Goal: Use online tool/utility: Utilize a website feature to perform a specific function

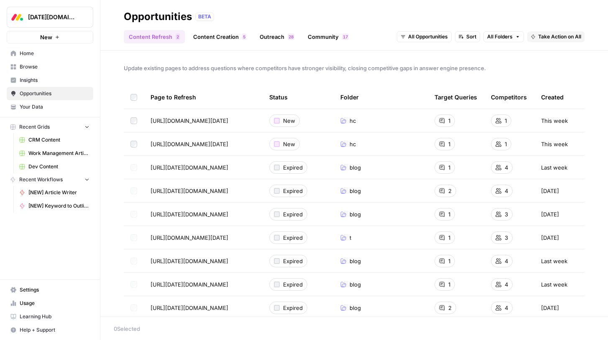
click at [35, 105] on span "Your Data" at bounding box center [55, 107] width 70 height 8
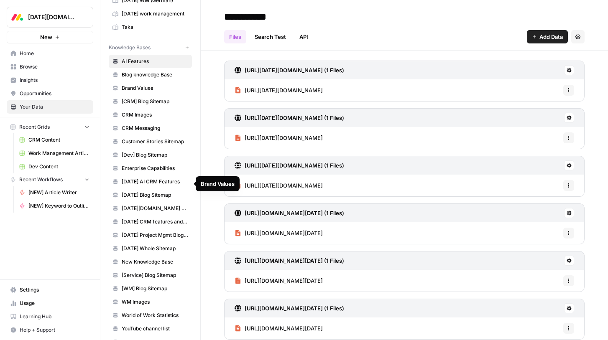
scroll to position [150, 0]
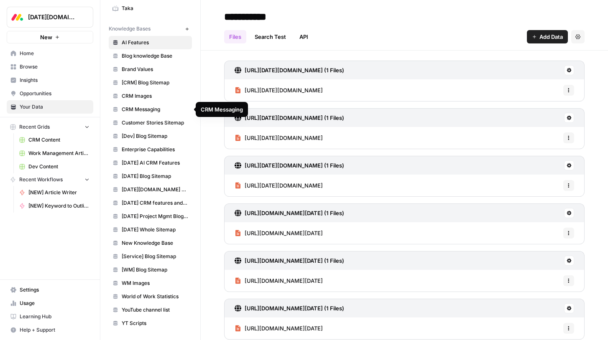
click at [123, 112] on span "CRM Messaging" at bounding box center [155, 110] width 66 height 8
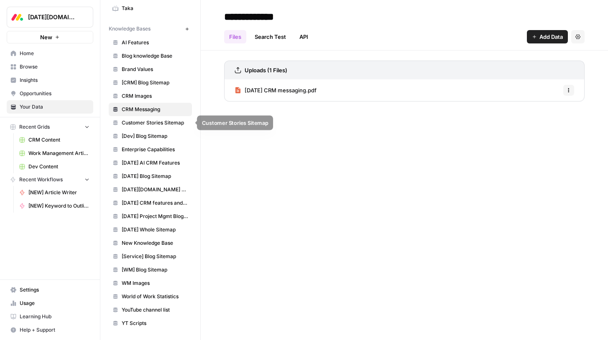
click at [125, 125] on span "Customer Stories Sitemap" at bounding box center [155, 123] width 66 height 8
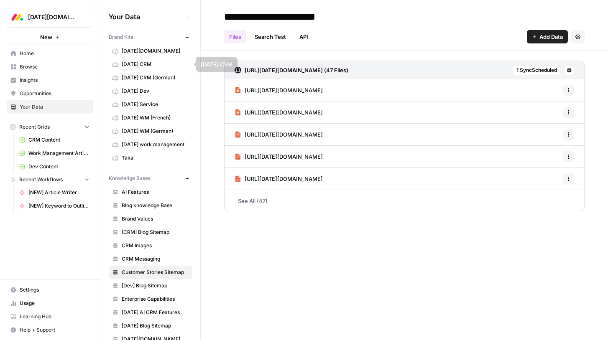
click at [149, 56] on link "[DATE][DOMAIN_NAME]" at bounding box center [150, 50] width 83 height 13
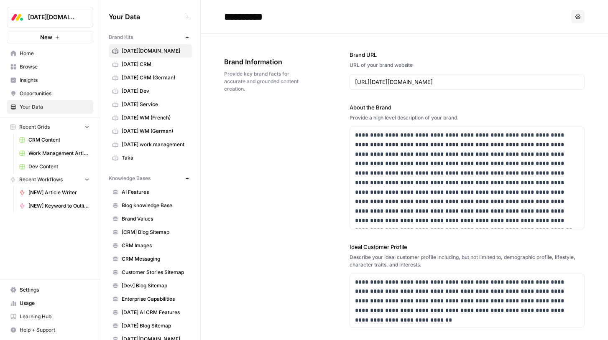
click at [149, 64] on span "[DATE] CRM" at bounding box center [155, 65] width 66 height 8
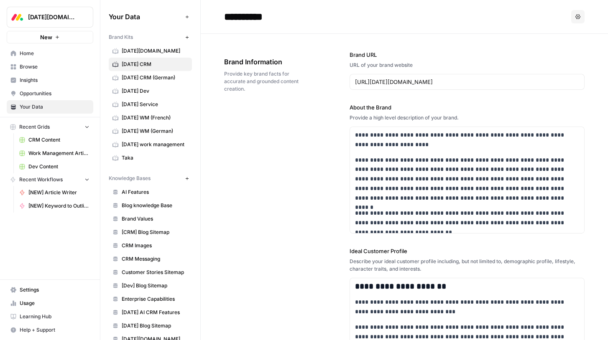
click at [148, 78] on span "[DATE] CRM (German)" at bounding box center [155, 78] width 66 height 8
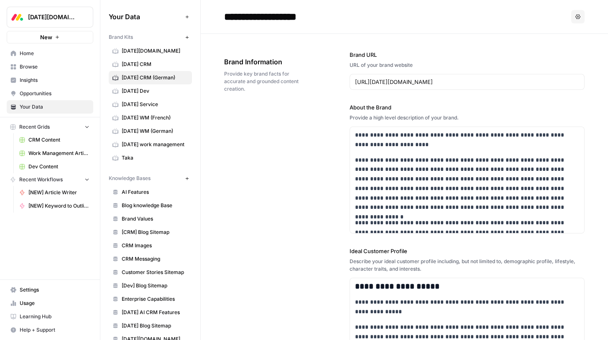
click at [146, 93] on span "[DATE] Dev" at bounding box center [155, 91] width 66 height 8
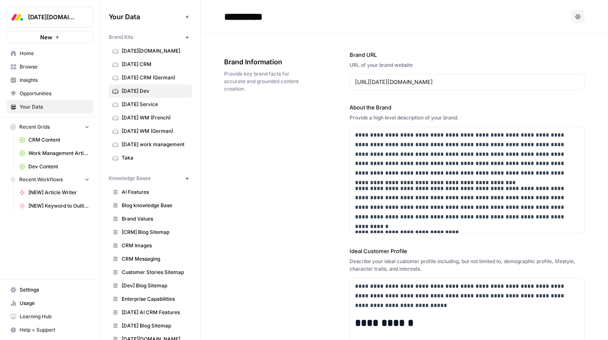
click at [145, 102] on span "[DATE] Service" at bounding box center [155, 105] width 66 height 8
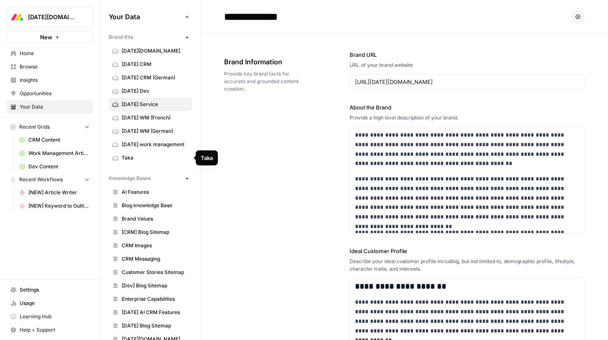
click at [150, 158] on span "Taka" at bounding box center [155, 158] width 66 height 8
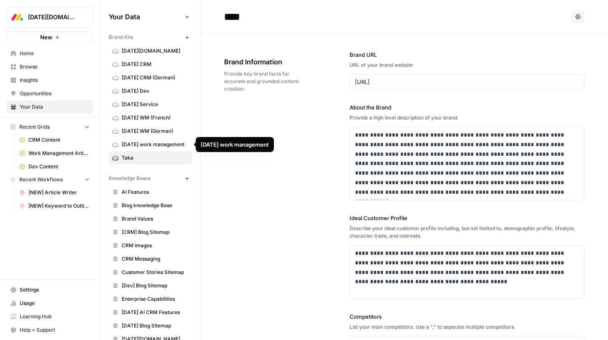
click at [156, 148] on link "[DATE] work management" at bounding box center [150, 144] width 83 height 13
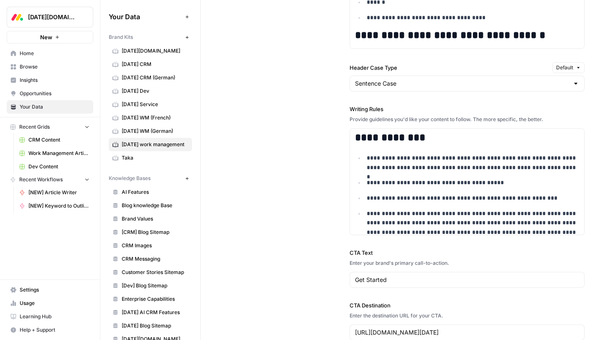
scroll to position [703, 0]
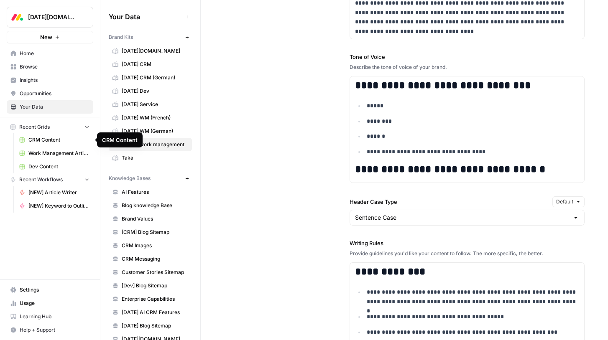
click at [44, 195] on span "[NEW] Article Writer" at bounding box center [58, 193] width 61 height 8
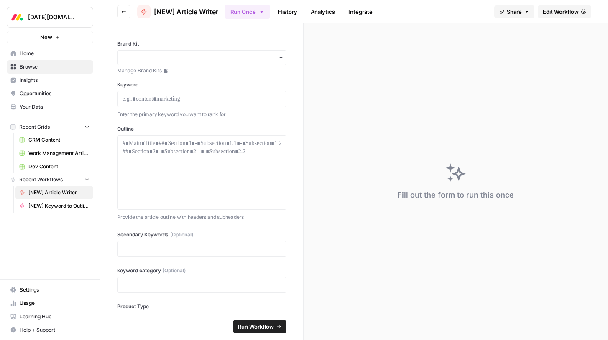
click at [551, 12] on span "Edit Workflow" at bounding box center [561, 12] width 36 height 8
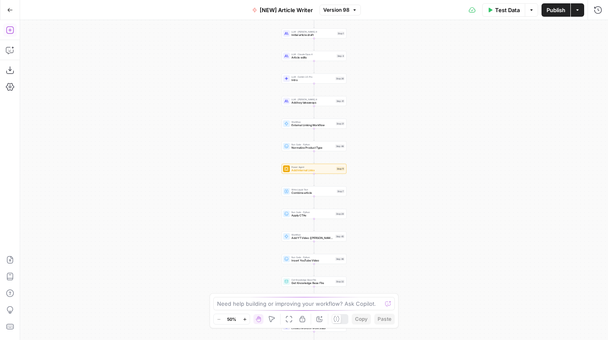
click at [9, 33] on icon "button" at bounding box center [10, 30] width 8 height 8
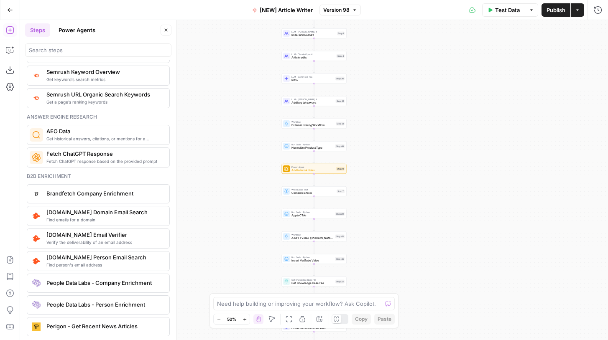
scroll to position [1094, 0]
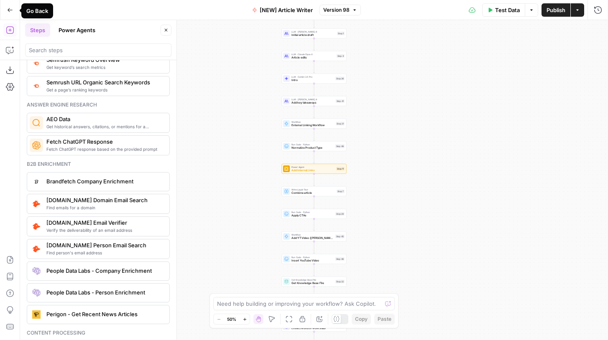
click at [11, 10] on icon "button" at bounding box center [10, 10] width 5 height 4
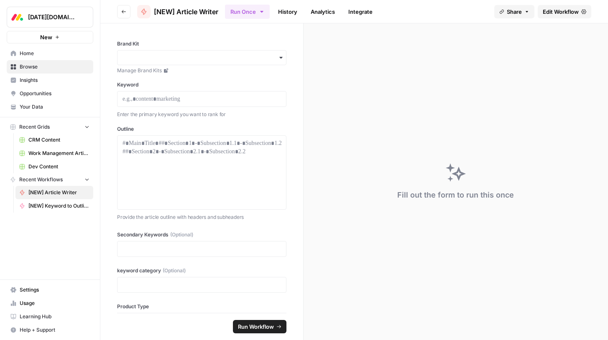
click at [33, 78] on span "Insights" at bounding box center [55, 81] width 70 height 8
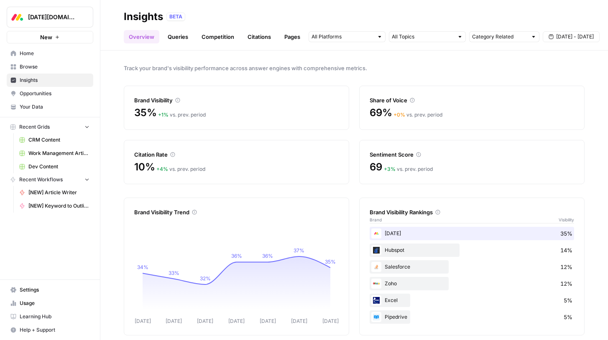
click at [293, 54] on div "Track your brand's visibility performance across answer engines with comprehens…" at bounding box center [354, 196] width 508 height 290
